Goal: Transaction & Acquisition: Purchase product/service

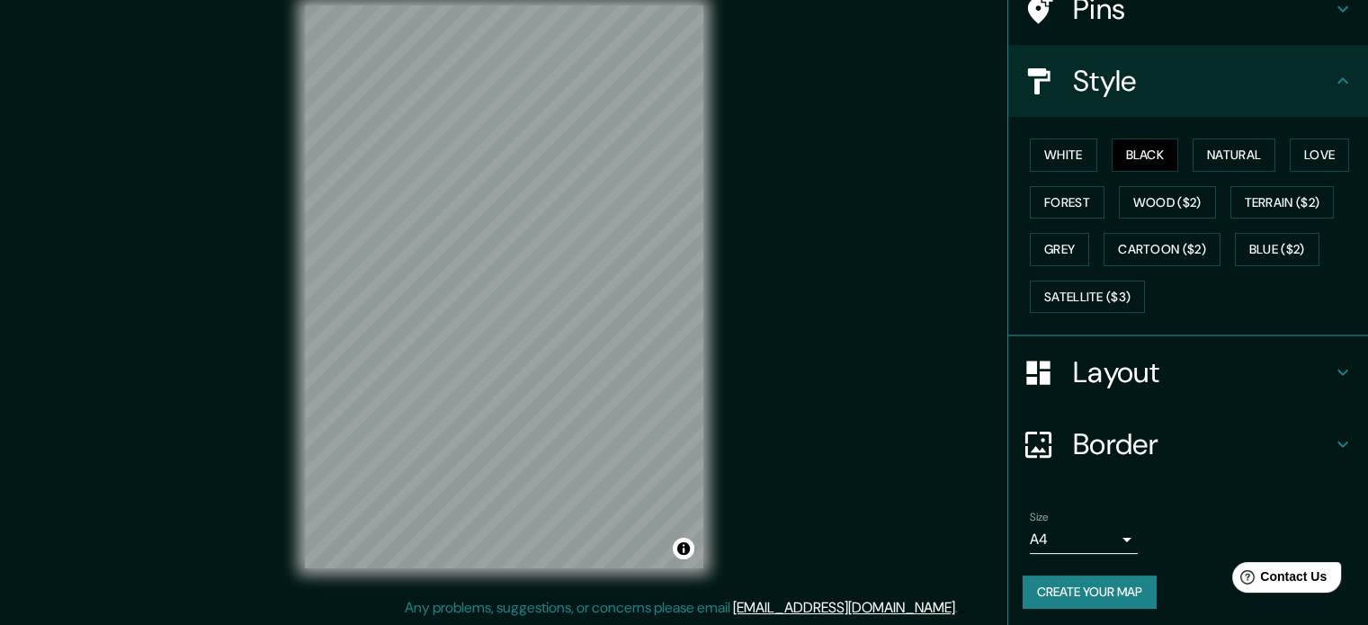
scroll to position [160, 0]
click at [1047, 539] on body "Mappin Location [GEOGRAPHIC_DATA], [GEOGRAPHIC_DATA] Pins Style White Black Nat…" at bounding box center [684, 289] width 1368 height 625
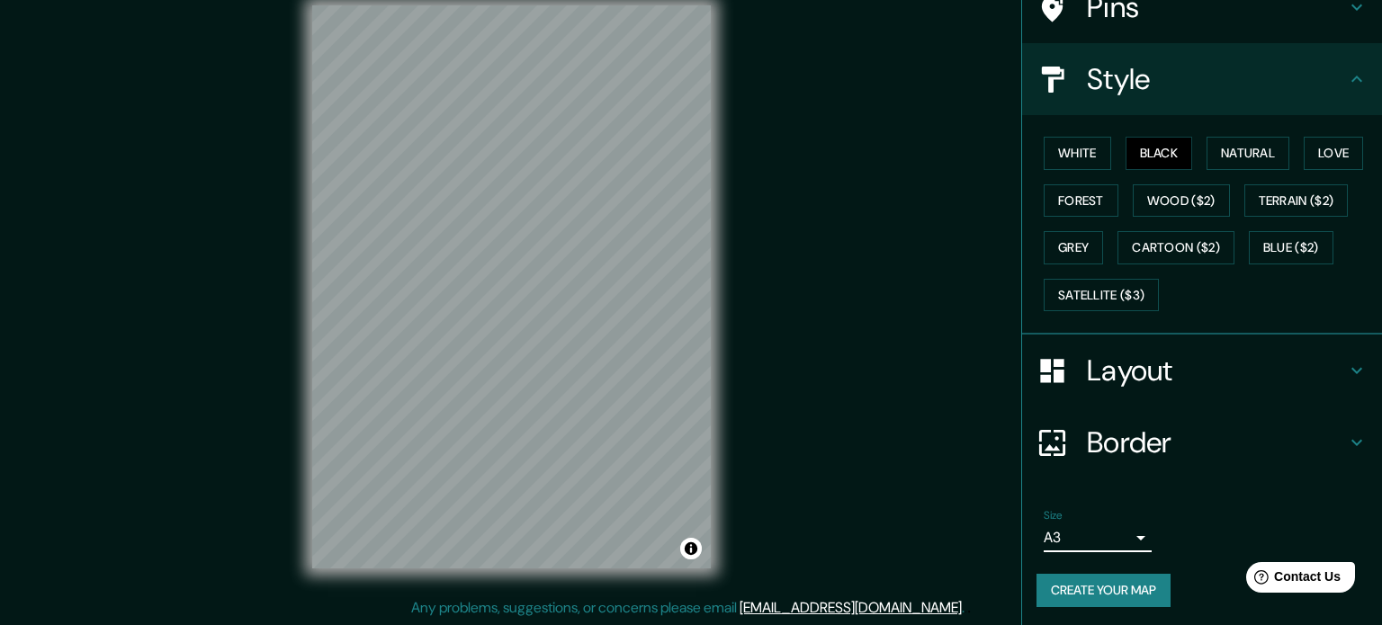
click at [1097, 536] on body "Mappin Location [GEOGRAPHIC_DATA], [GEOGRAPHIC_DATA] Pins Style White Black Nat…" at bounding box center [691, 289] width 1382 height 625
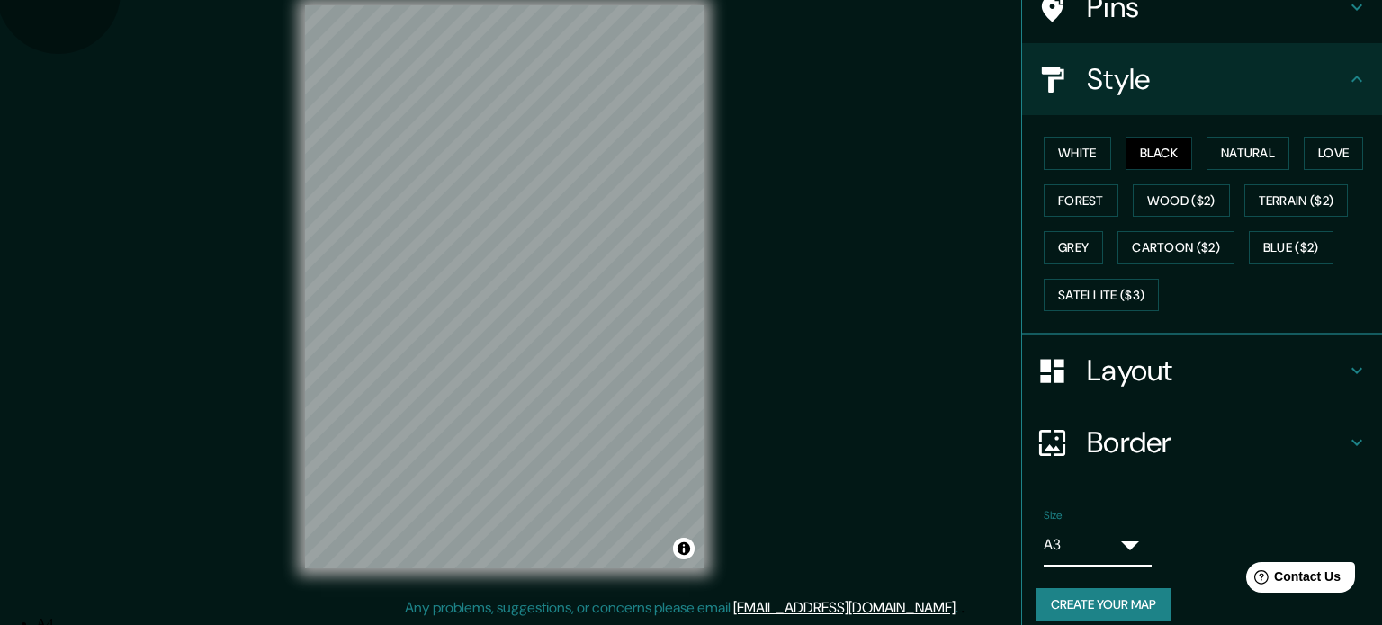
click at [1088, 616] on li "A4" at bounding box center [702, 624] width 1332 height 16
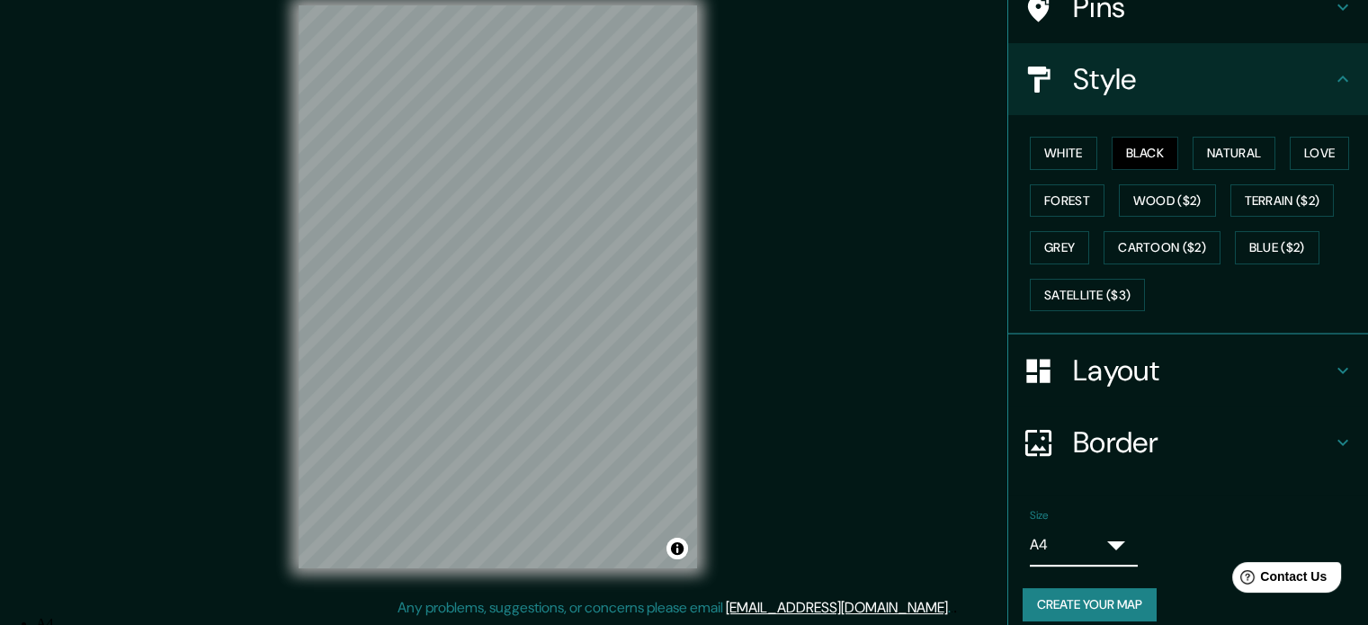
click at [1083, 533] on body "Mappin Location [GEOGRAPHIC_DATA], [GEOGRAPHIC_DATA] Pins Style White Black Nat…" at bounding box center [684, 289] width 1368 height 625
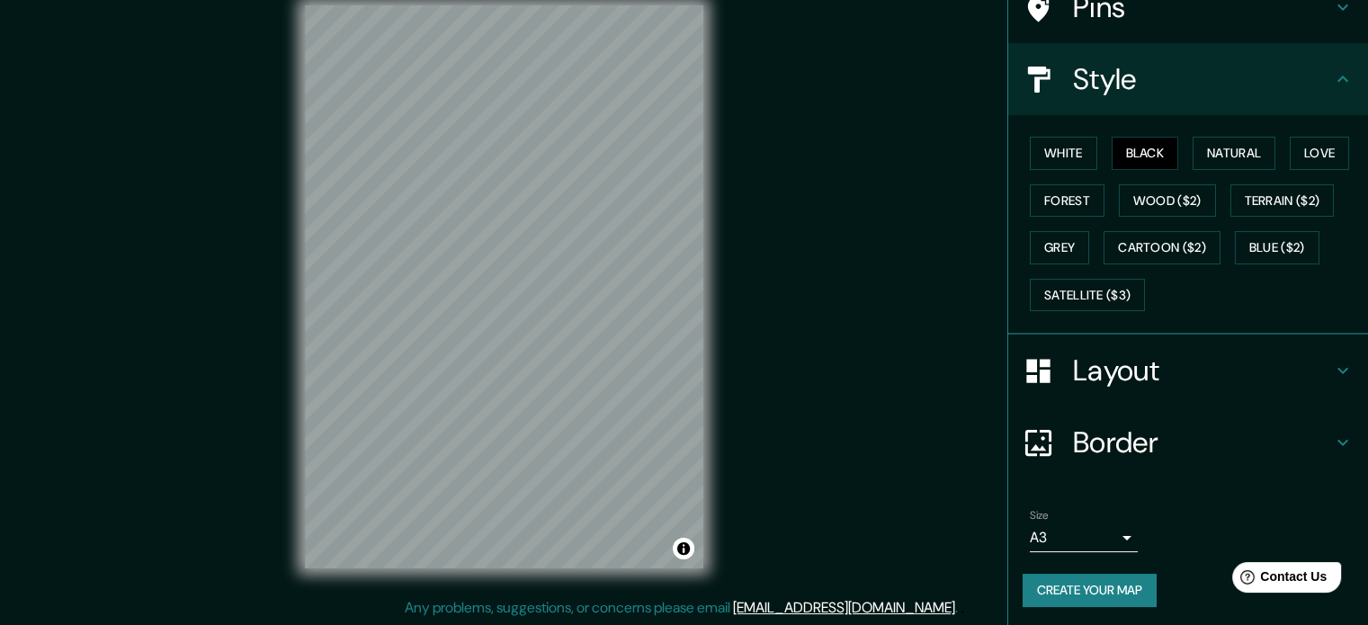
click at [833, 301] on div "Mappin Location [GEOGRAPHIC_DATA], [GEOGRAPHIC_DATA] Pins Style White Black Nat…" at bounding box center [684, 301] width 1368 height 649
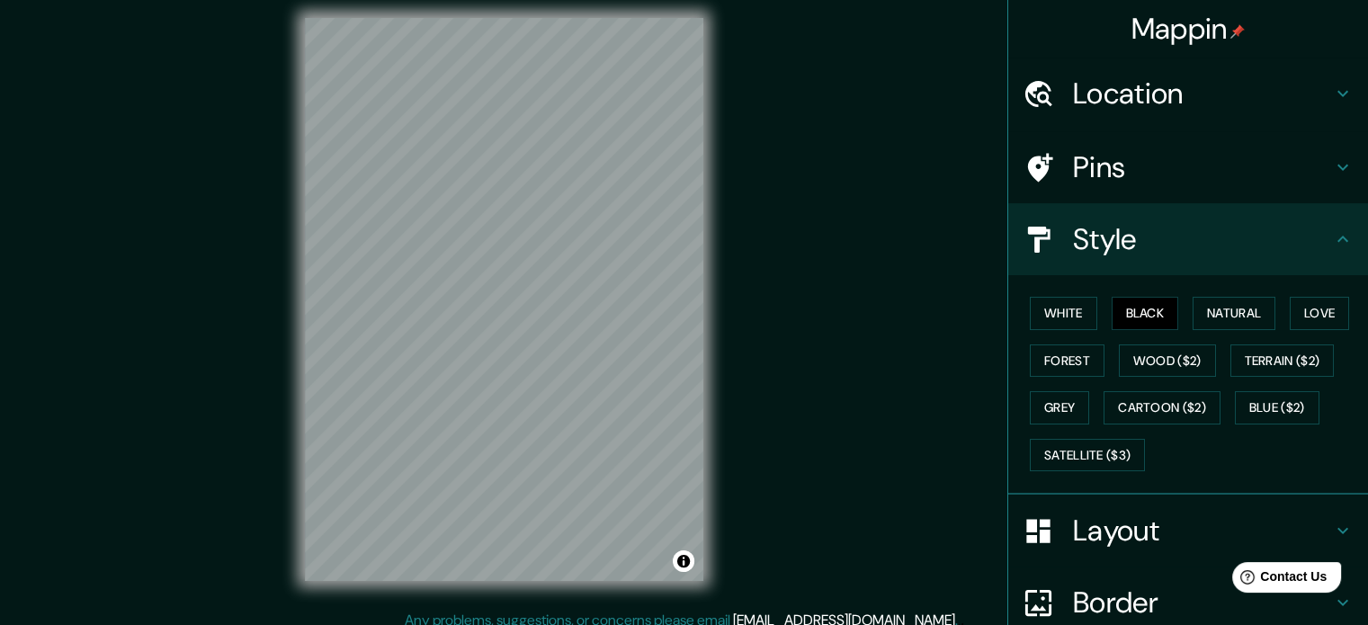
scroll to position [0, 0]
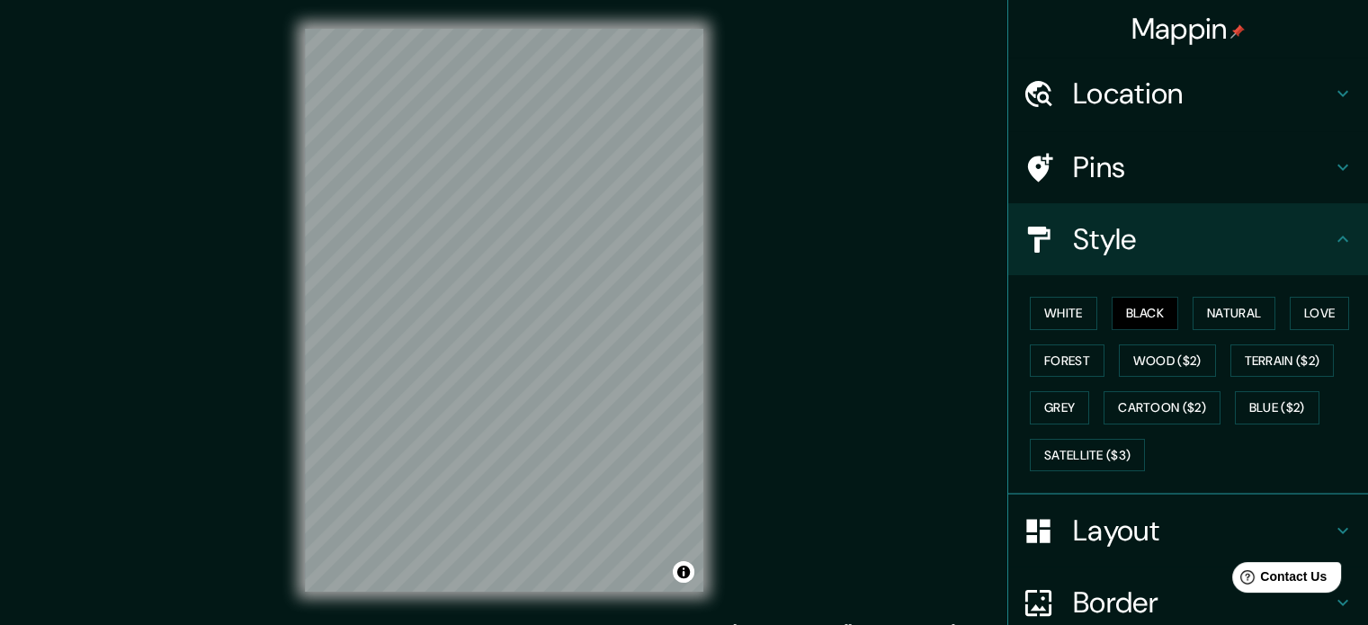
click at [1339, 233] on div "Style" at bounding box center [1188, 239] width 360 height 72
click at [1331, 186] on div "Pins" at bounding box center [1188, 167] width 360 height 72
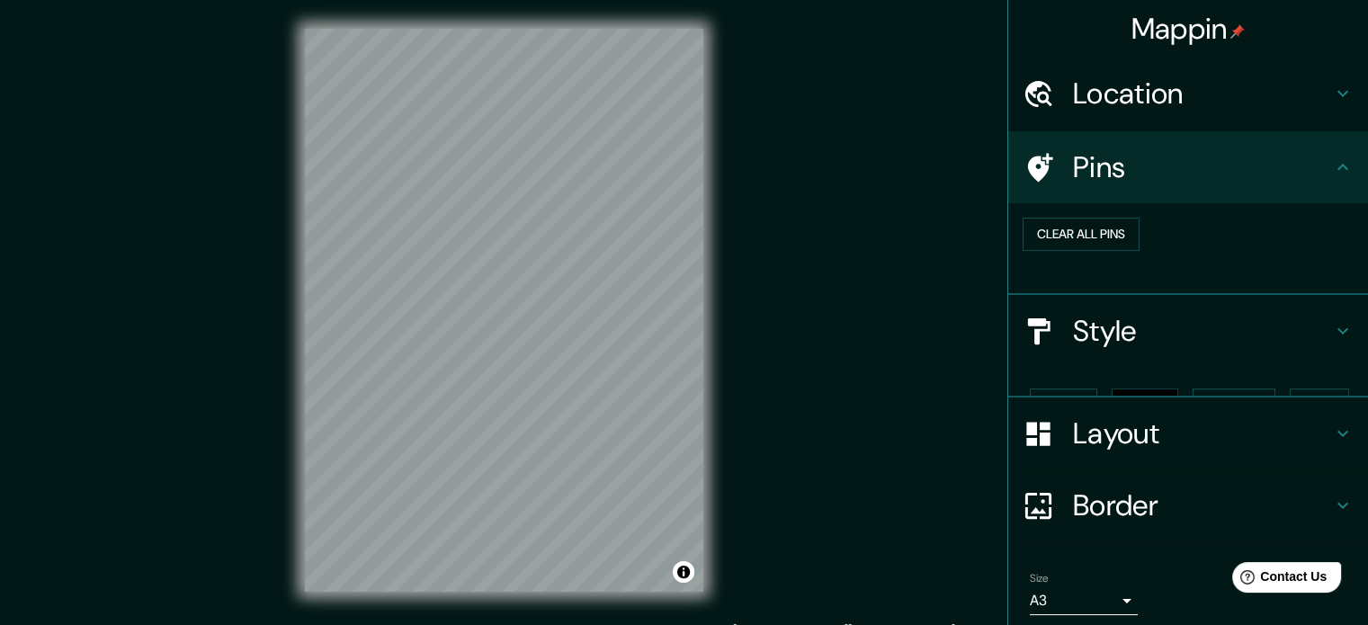
click at [1329, 179] on div "Pins" at bounding box center [1188, 167] width 360 height 72
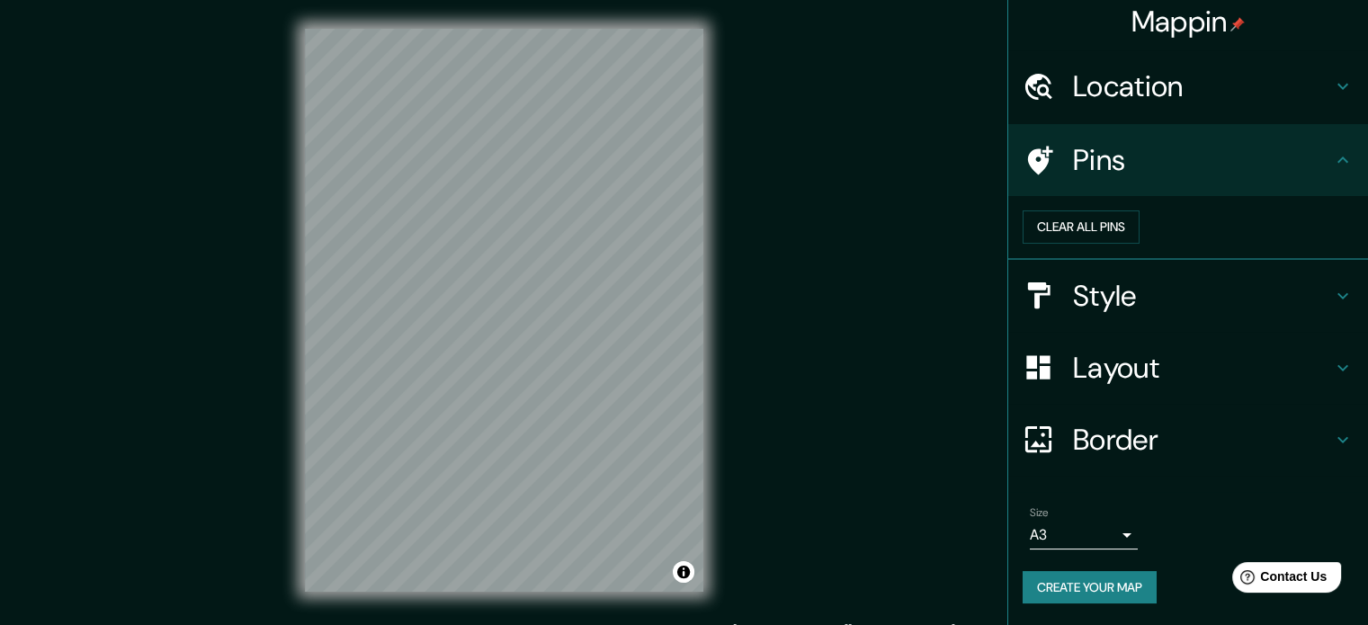
scroll to position [34, 0]
click at [1317, 374] on h4 "Layout" at bounding box center [1202, 368] width 259 height 36
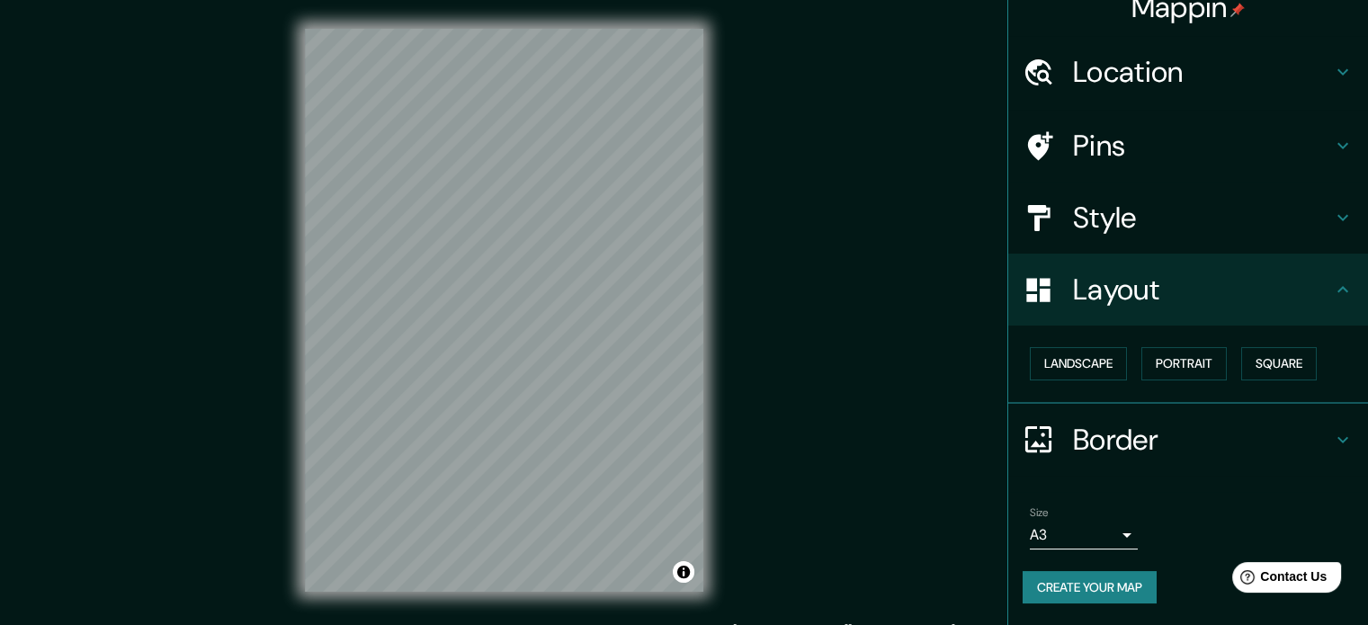
scroll to position [20, 0]
click at [1332, 294] on icon at bounding box center [1343, 292] width 22 height 22
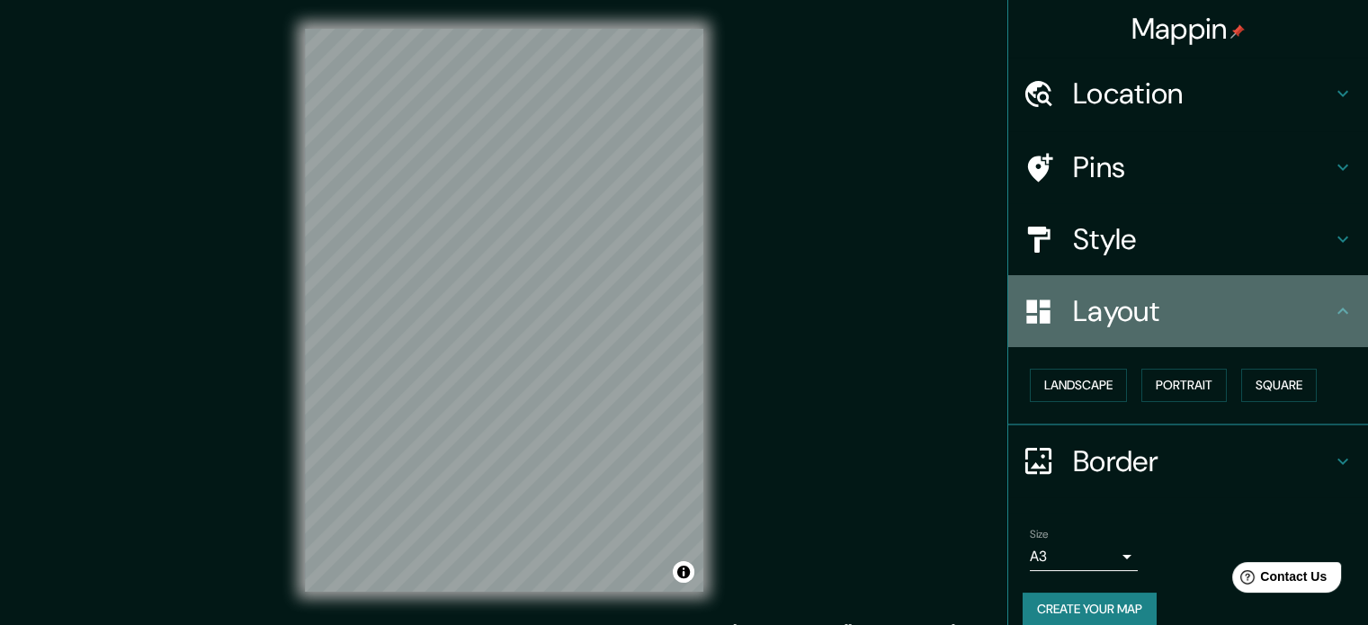
click at [1238, 316] on h4 "Layout" at bounding box center [1202, 311] width 259 height 36
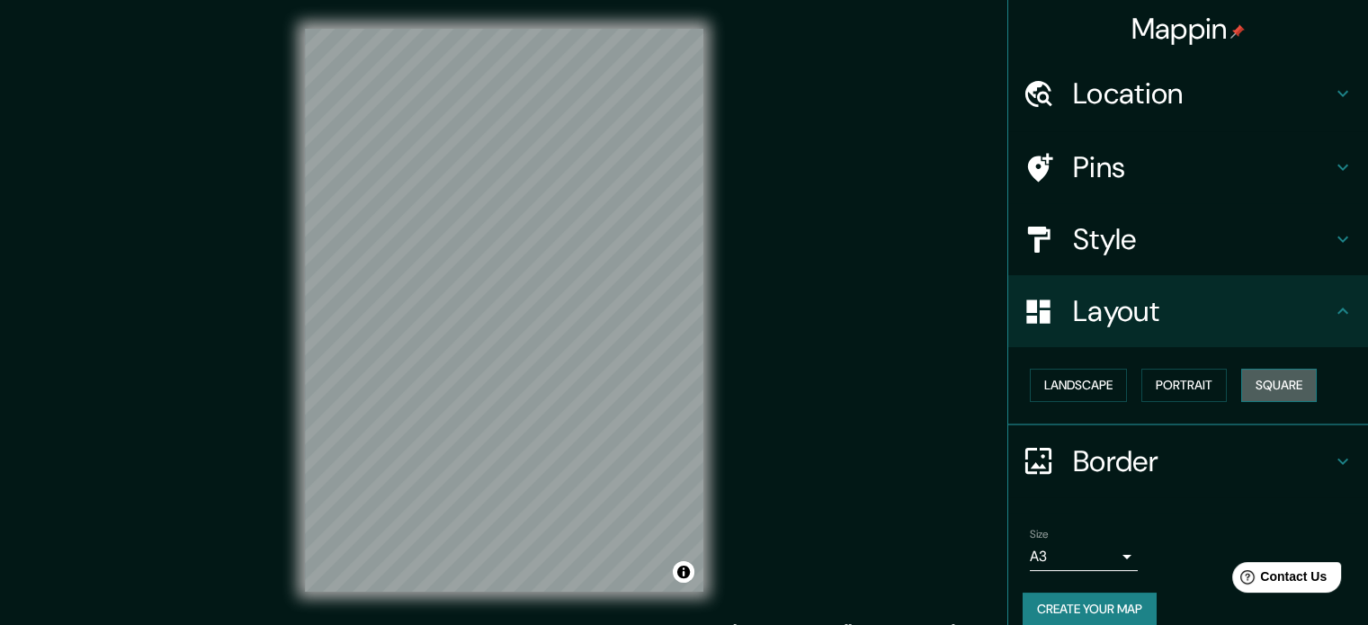
click at [1275, 389] on button "Square" at bounding box center [1279, 385] width 76 height 33
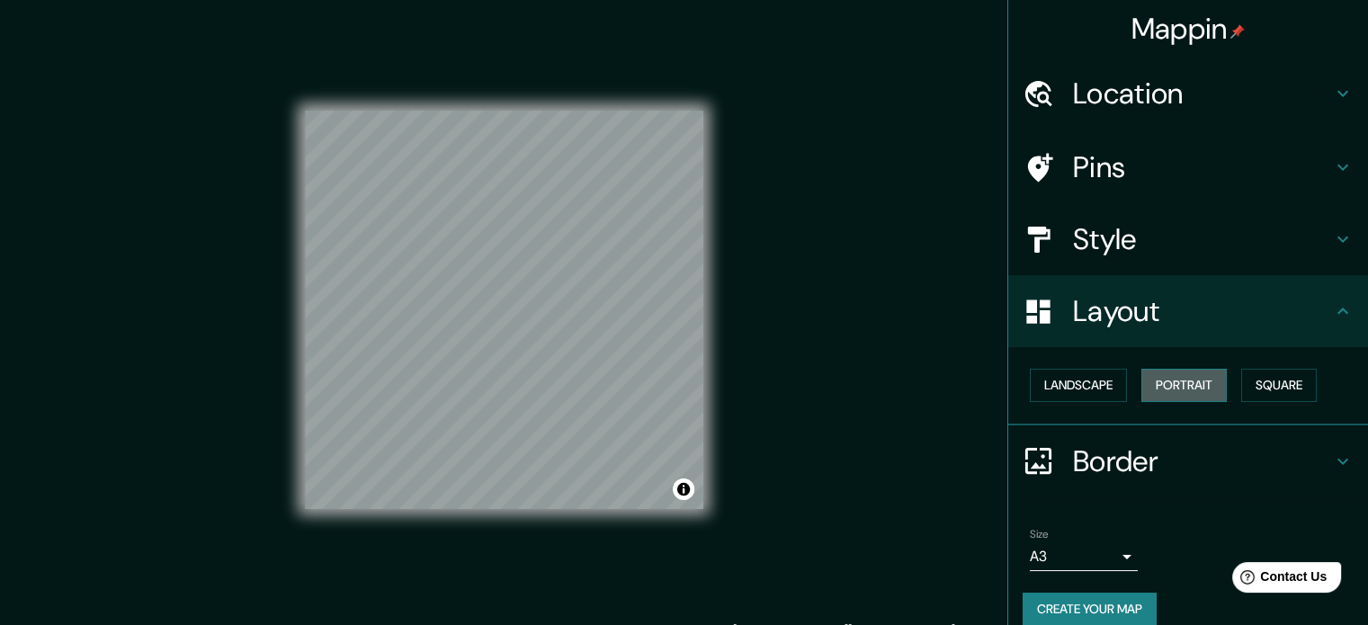
click at [1196, 388] on button "Portrait" at bounding box center [1183, 385] width 85 height 33
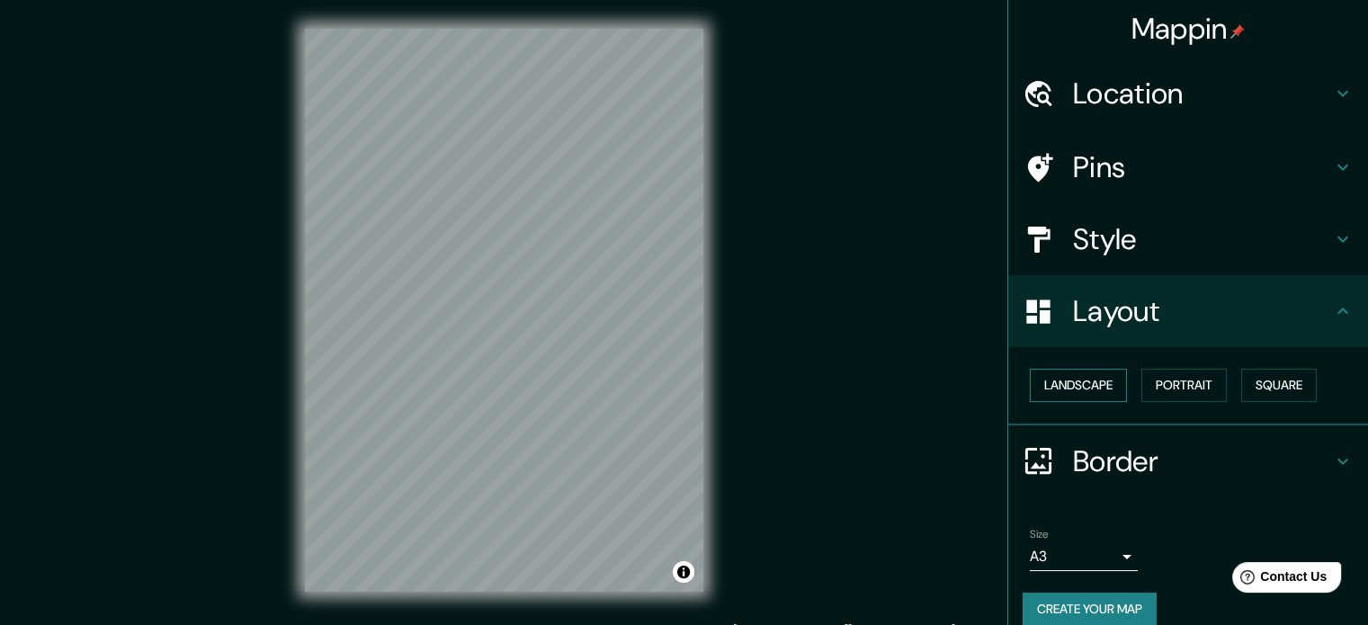
click at [1090, 384] on button "Landscape" at bounding box center [1078, 385] width 97 height 33
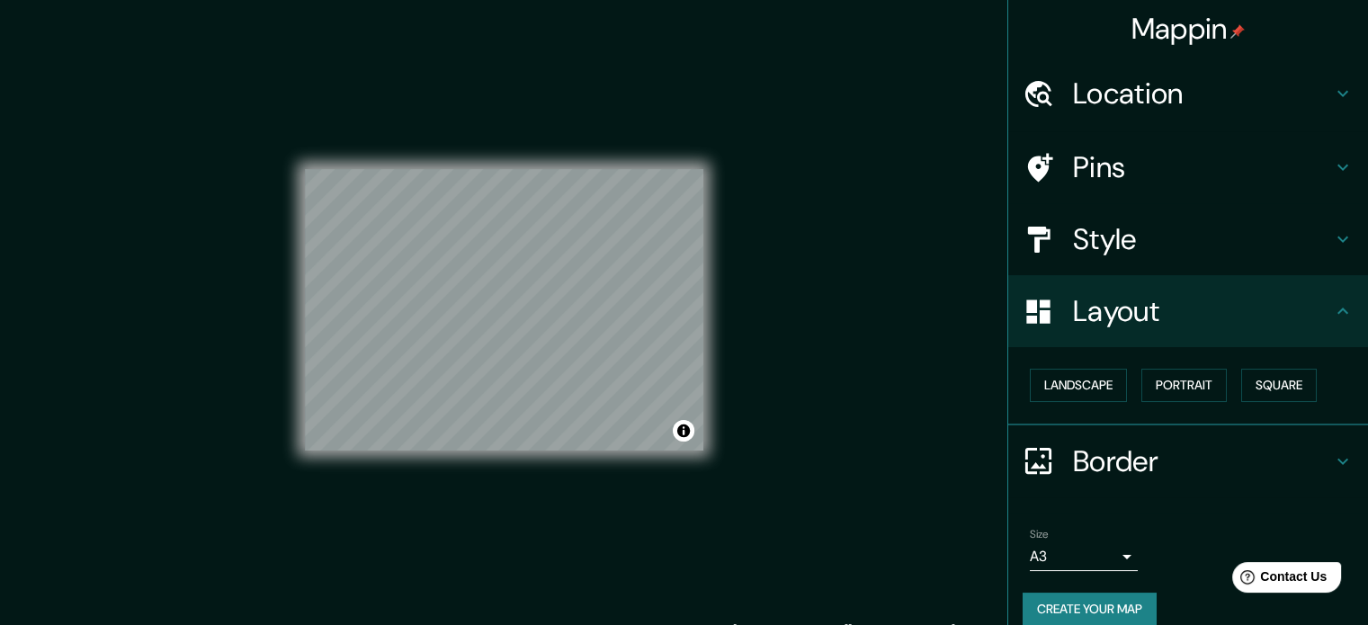
scroll to position [20, 0]
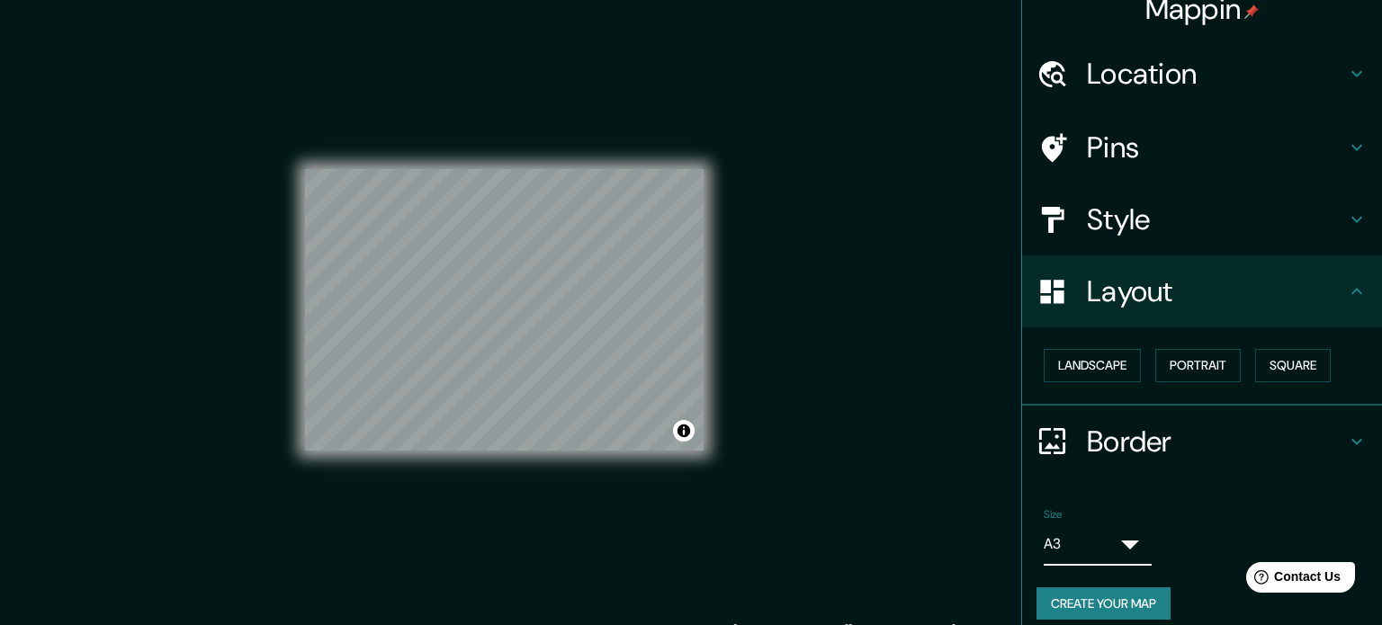
click at [1079, 539] on body "Mappin Location [GEOGRAPHIC_DATA], [GEOGRAPHIC_DATA] Pins Style Layout Landscap…" at bounding box center [691, 312] width 1382 height 625
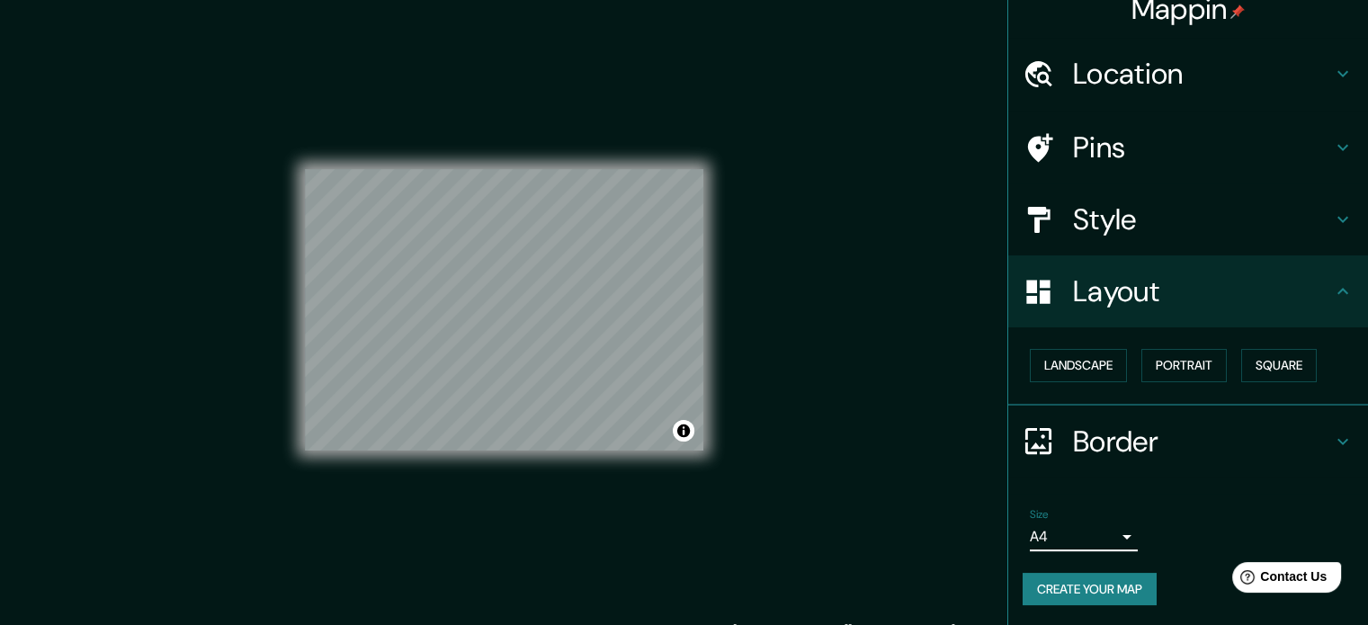
click at [1153, 281] on h4 "Layout" at bounding box center [1202, 291] width 259 height 36
click at [1037, 377] on button "Landscape" at bounding box center [1078, 365] width 97 height 33
click at [1160, 367] on button "Portrait" at bounding box center [1183, 365] width 85 height 33
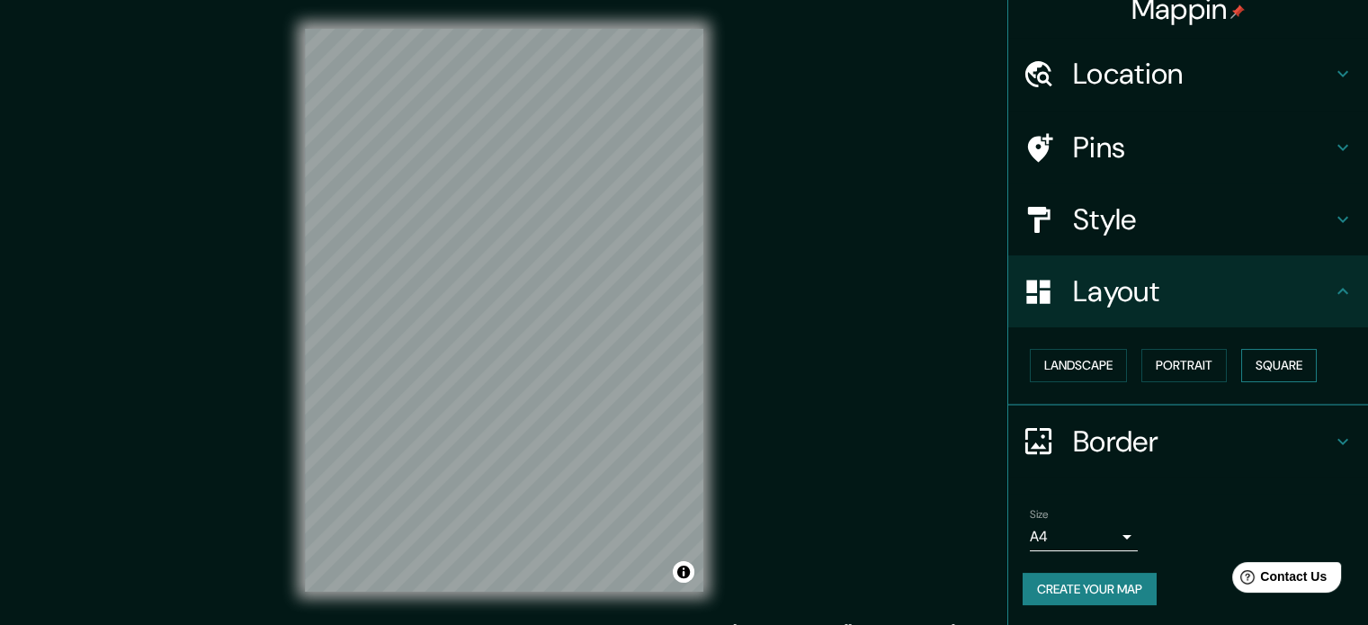
click at [1276, 365] on button "Square" at bounding box center [1279, 365] width 76 height 33
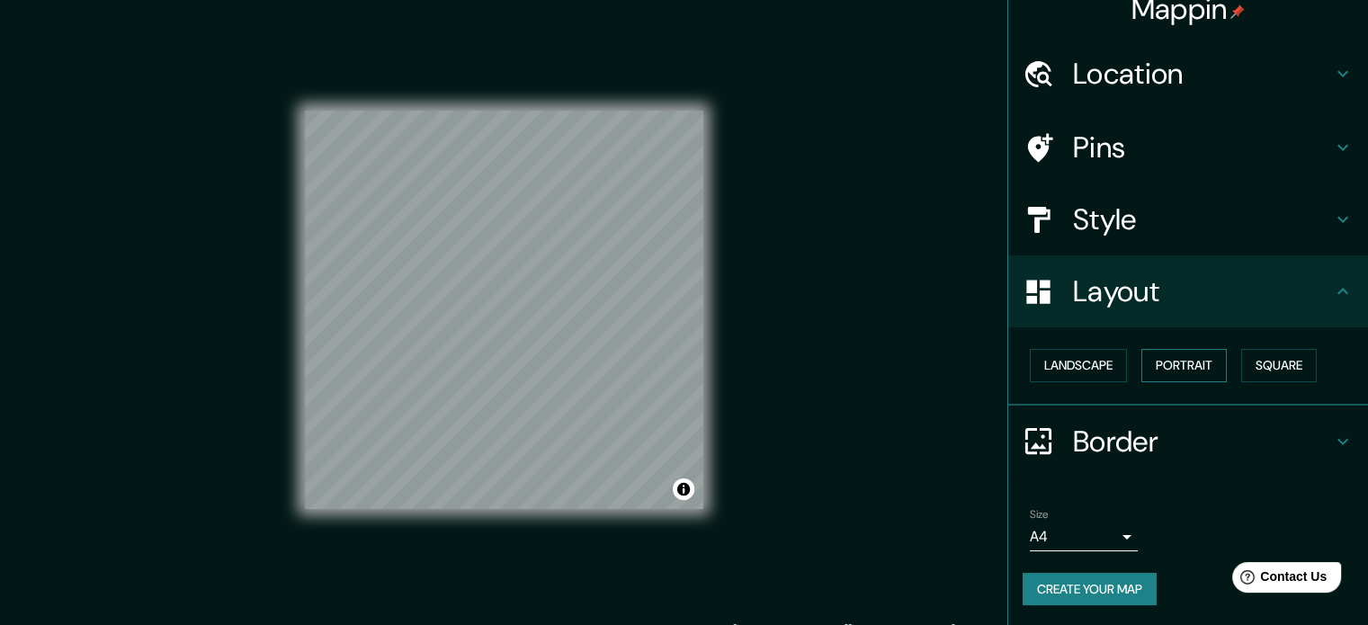
click at [1178, 366] on button "Portrait" at bounding box center [1183, 365] width 85 height 33
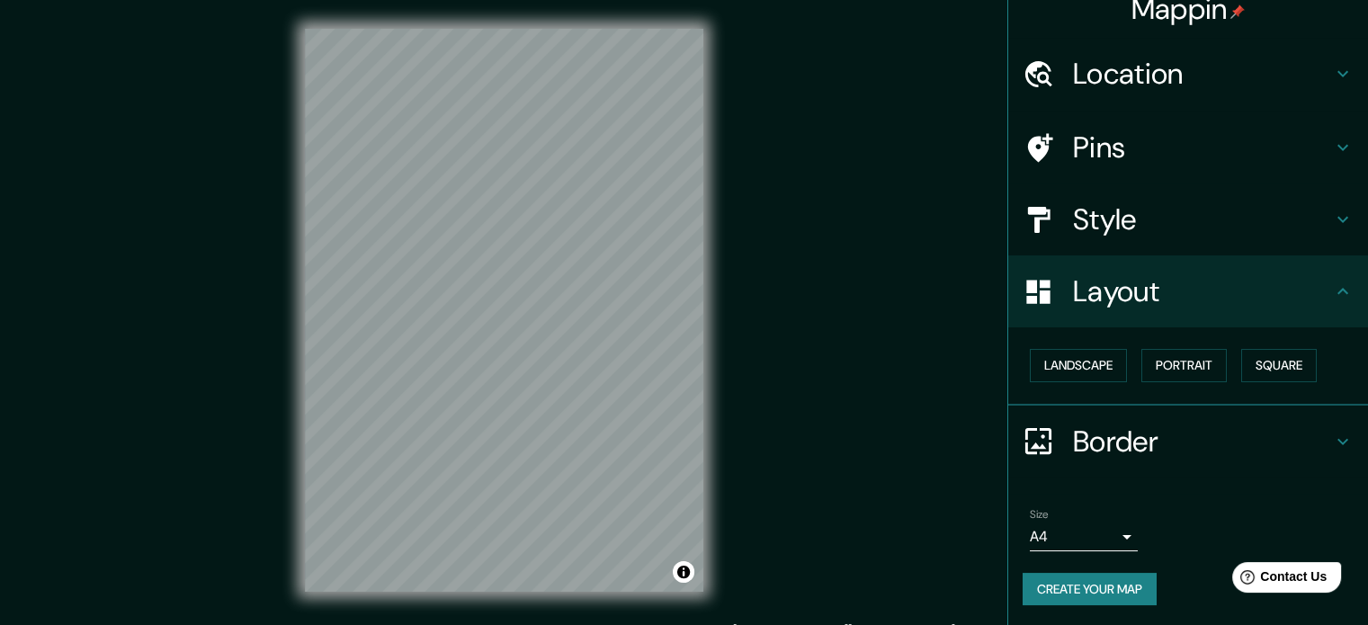
click at [708, 313] on div "© Mapbox © OpenStreetMap Improve this map" at bounding box center [504, 310] width 456 height 621
